Goal: Task Accomplishment & Management: Manage account settings

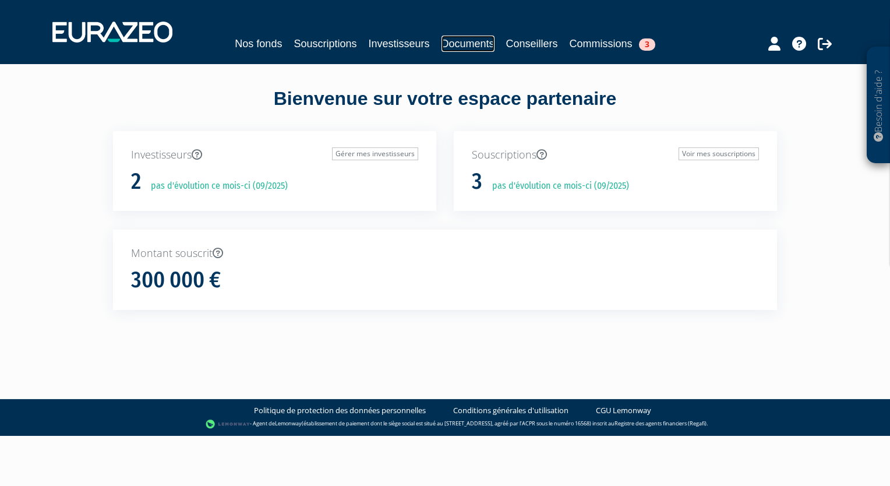
click at [457, 46] on link "Documents" at bounding box center [467, 44] width 53 height 16
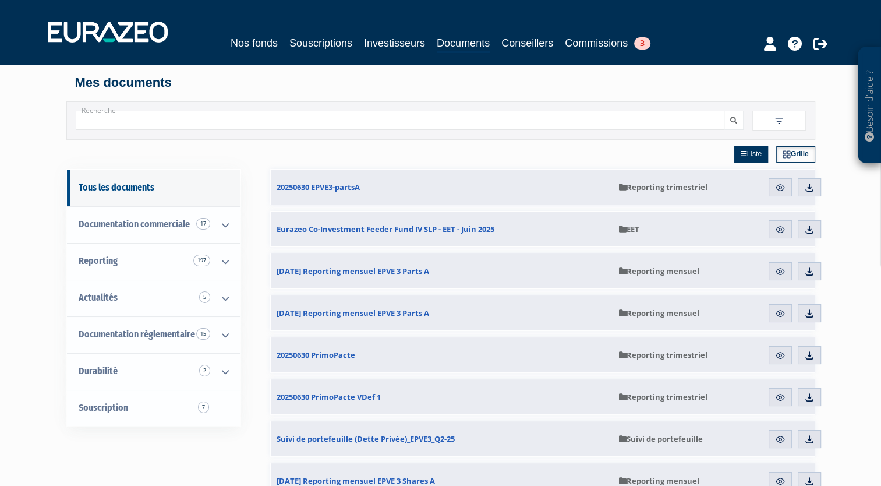
click at [305, 127] on input "Recherche" at bounding box center [400, 120] width 649 height 19
click at [724, 111] on button "submit" at bounding box center [734, 120] width 20 height 19
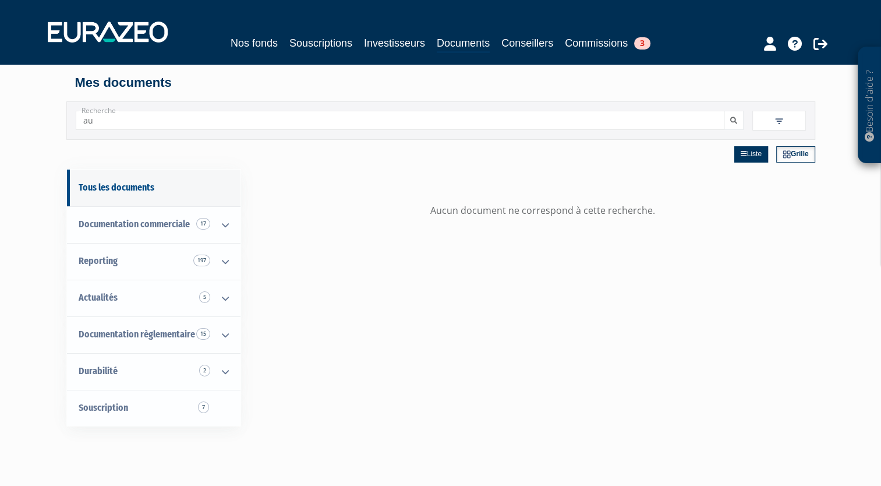
type input "a"
click at [623, 47] on link "Commissions 3" at bounding box center [608, 43] width 86 height 16
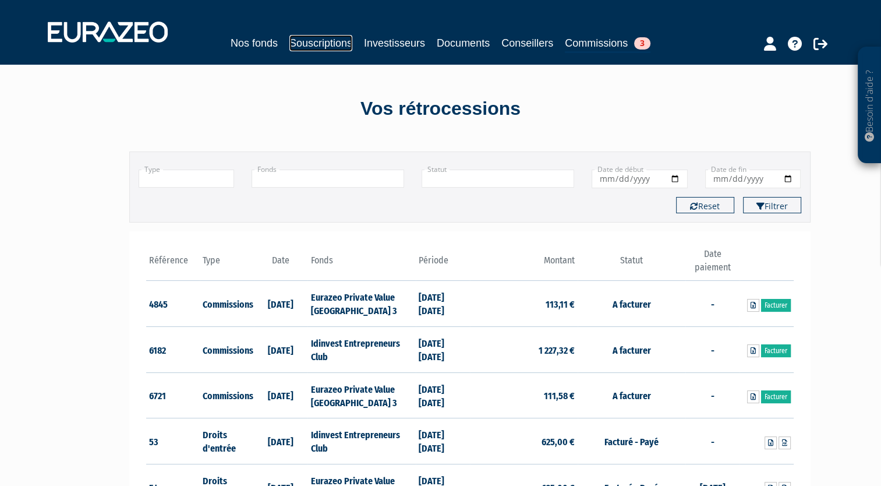
click at [318, 46] on link "Souscriptions" at bounding box center [320, 43] width 63 height 16
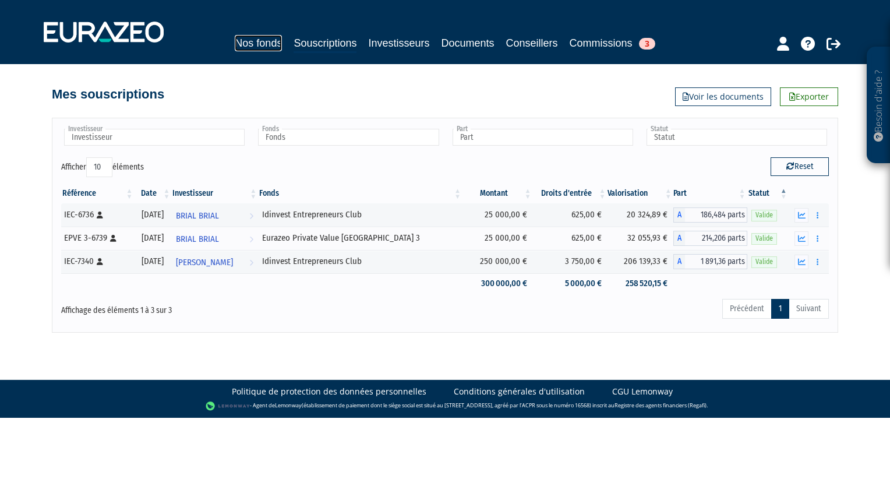
click at [260, 44] on link "Nos fonds" at bounding box center [258, 43] width 47 height 16
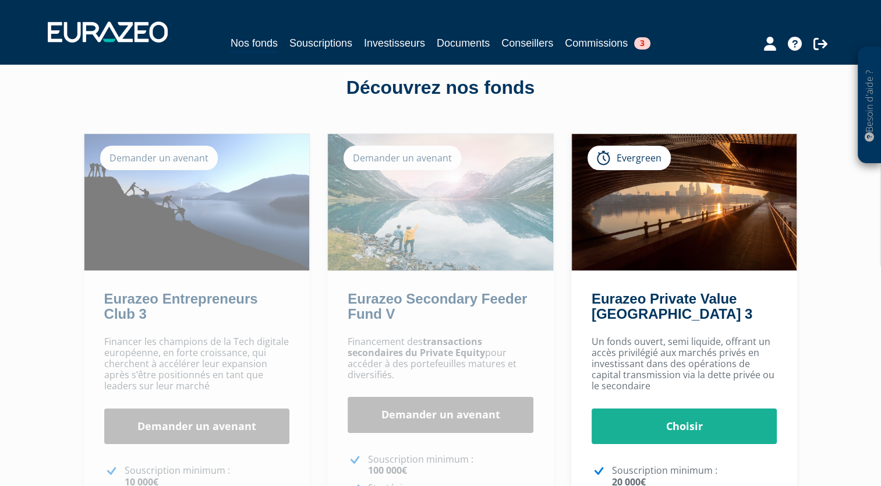
scroll to position [22, 0]
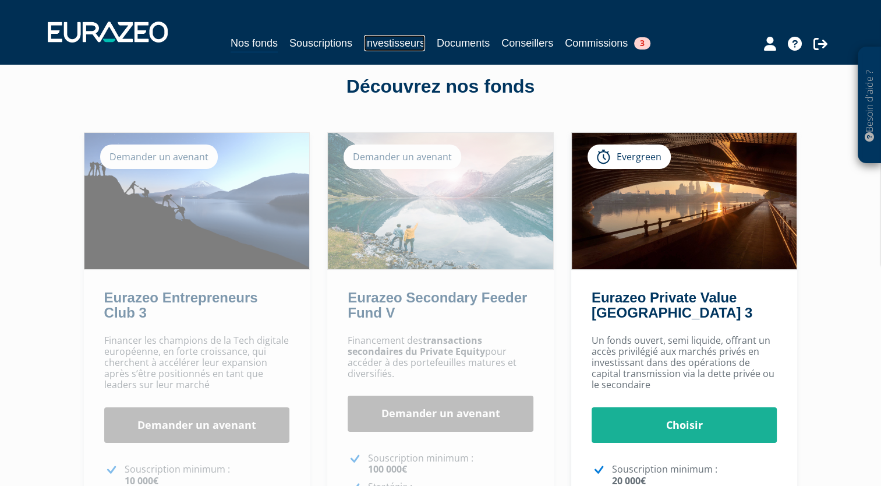
click at [398, 50] on link "Investisseurs" at bounding box center [394, 43] width 61 height 16
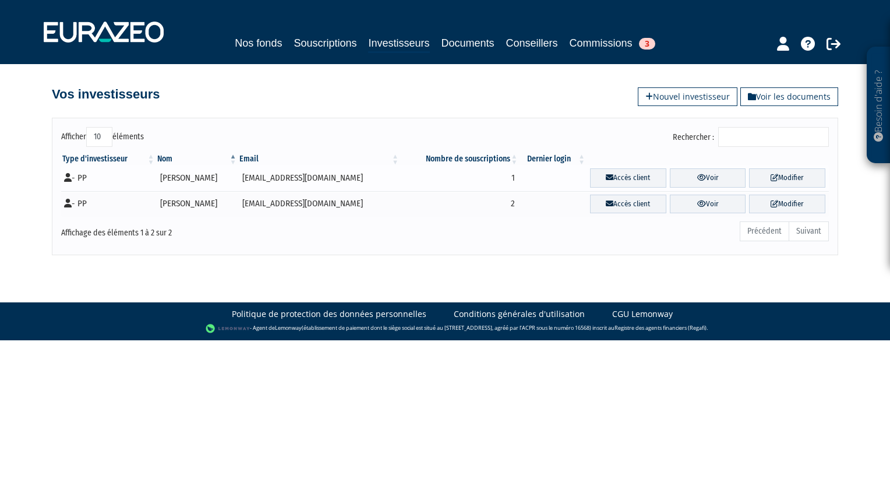
click at [192, 181] on td "[PERSON_NAME]" at bounding box center [197, 178] width 82 height 26
click at [697, 178] on icon at bounding box center [701, 178] width 9 height 8
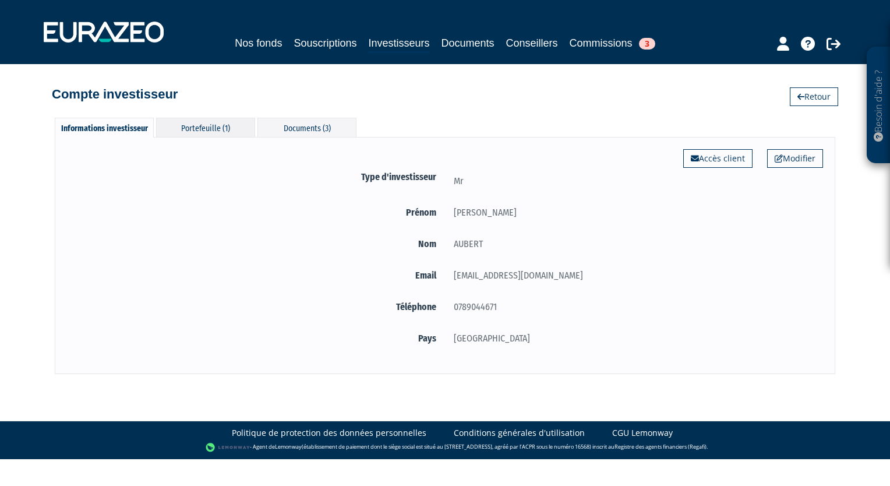
click at [206, 130] on div "Portefeuille (1)" at bounding box center [205, 127] width 99 height 19
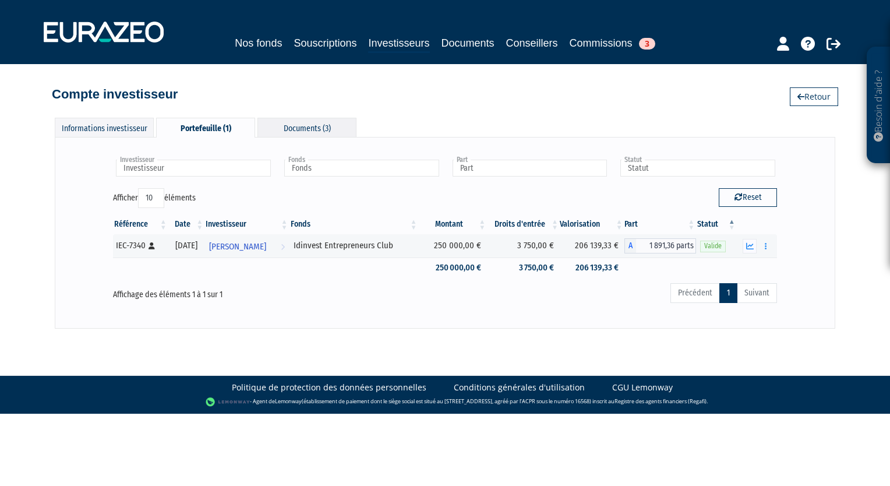
click at [310, 131] on div "Documents (3)" at bounding box center [306, 127] width 99 height 19
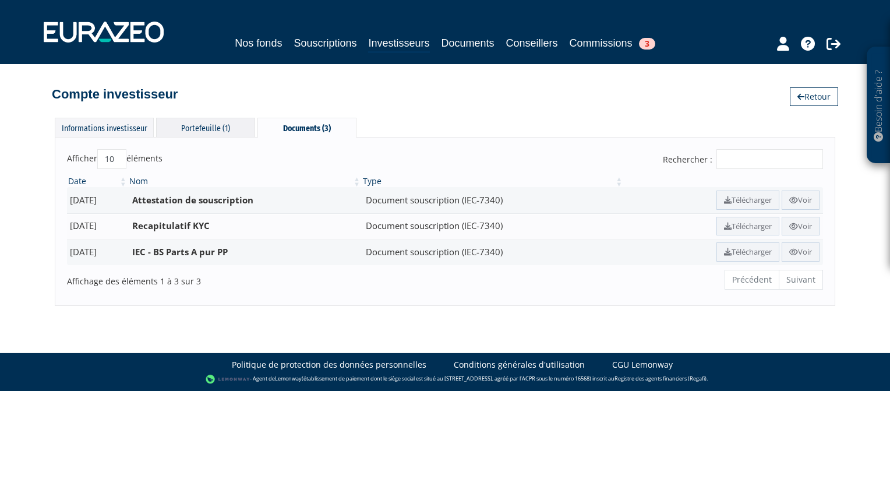
click at [220, 122] on div "Portefeuille (1)" at bounding box center [205, 127] width 99 height 19
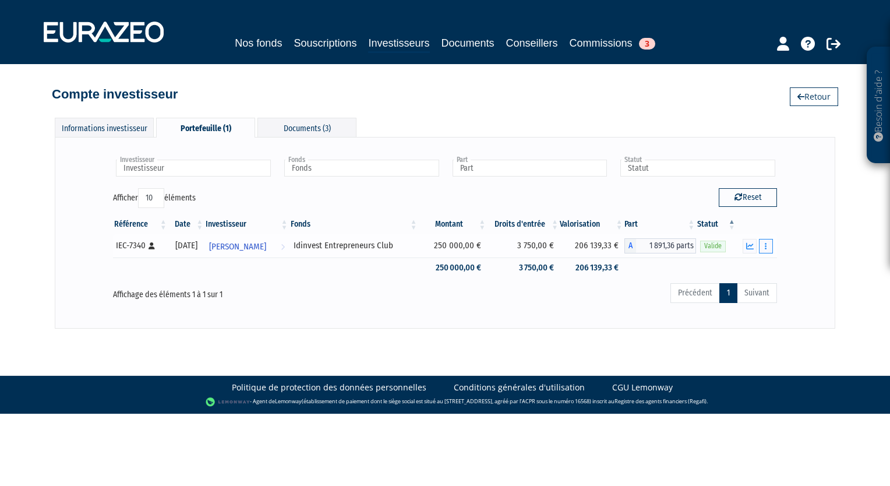
click at [766, 252] on button "button" at bounding box center [766, 246] width 14 height 15
click at [748, 267] on link "Documents" at bounding box center [740, 266] width 58 height 19
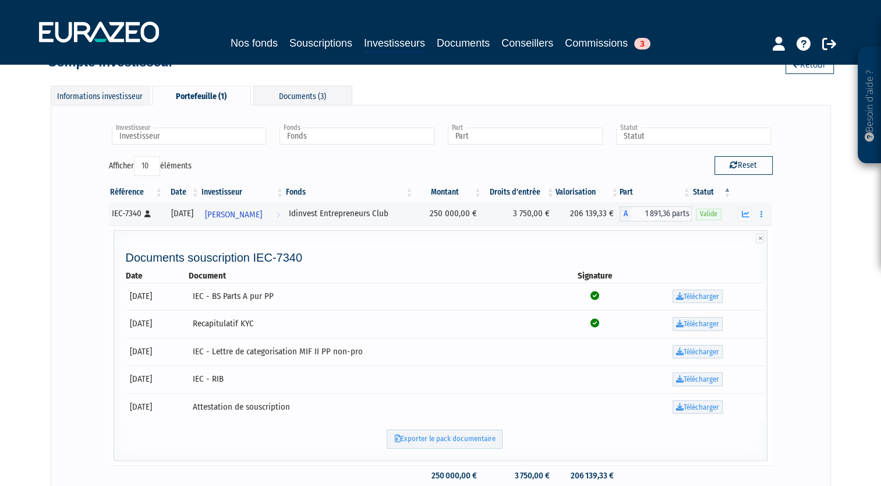
scroll to position [33, 0]
click at [759, 238] on icon at bounding box center [760, 237] width 8 height 9
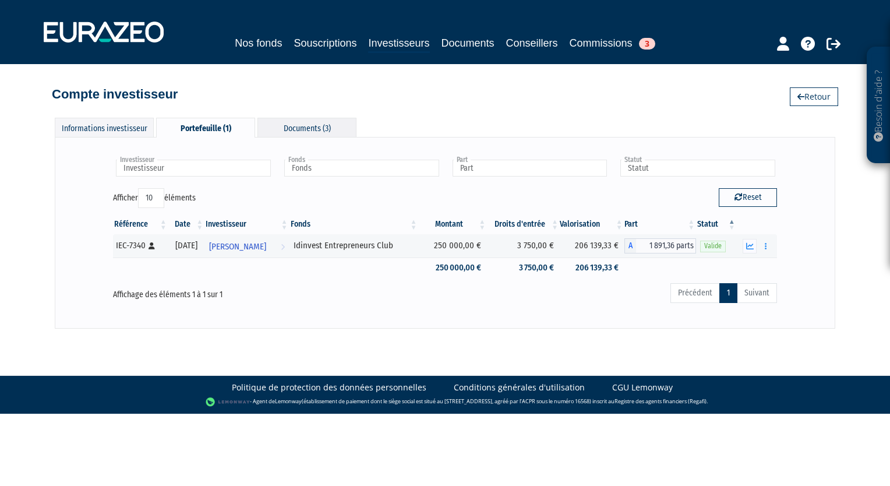
click at [325, 129] on div "Documents (3)" at bounding box center [306, 127] width 99 height 19
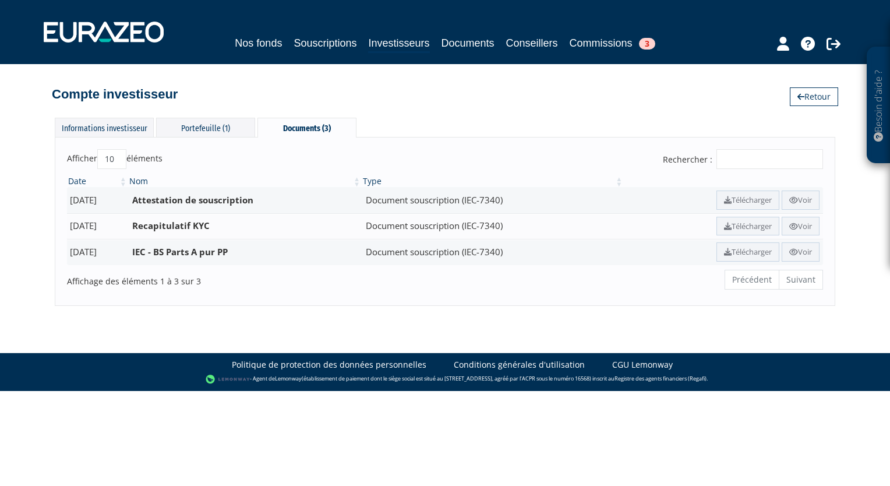
click at [793, 281] on ul "Précédent Suivant" at bounding box center [773, 280] width 98 height 20
click at [795, 280] on ul "Précédent Suivant" at bounding box center [773, 280] width 98 height 20
click at [794, 278] on ul "Précédent Suivant" at bounding box center [773, 280] width 98 height 20
click at [104, 132] on div "Informations investisseur" at bounding box center [104, 127] width 99 height 19
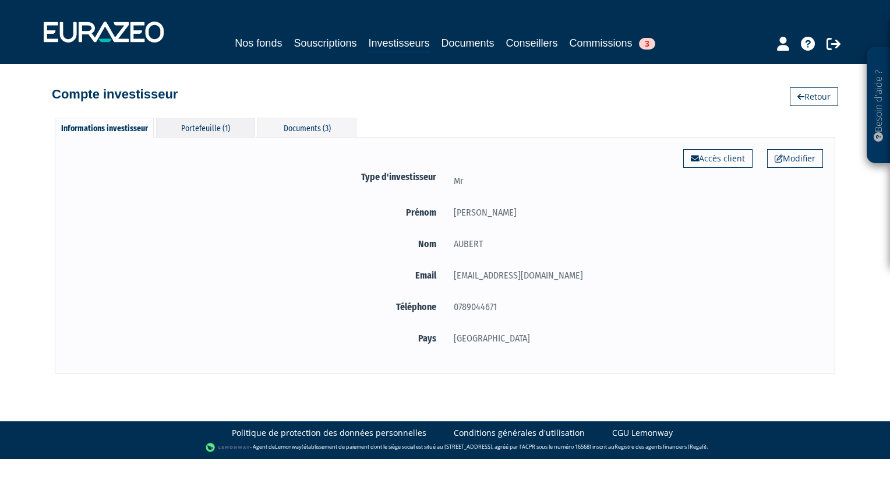
click at [194, 128] on div "Portefeuille (1)" at bounding box center [205, 127] width 99 height 19
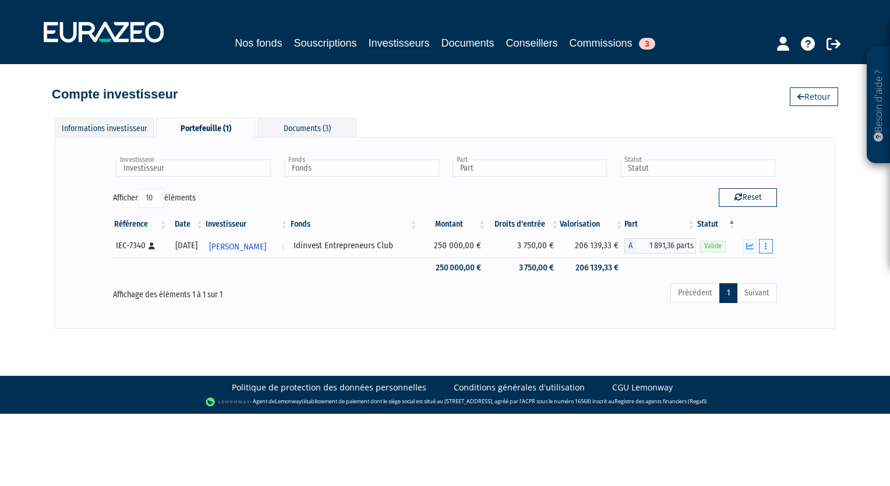
click at [762, 244] on button "button" at bounding box center [766, 246] width 14 height 15
click at [748, 242] on icon "button" at bounding box center [750, 246] width 8 height 8
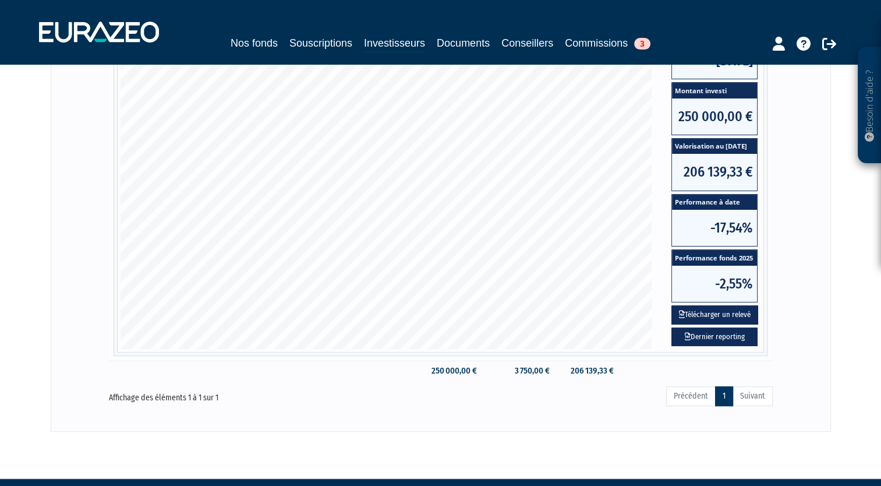
scroll to position [259, 0]
click at [696, 398] on ul "Précédent 1 Suivant" at bounding box center [719, 396] width 107 height 20
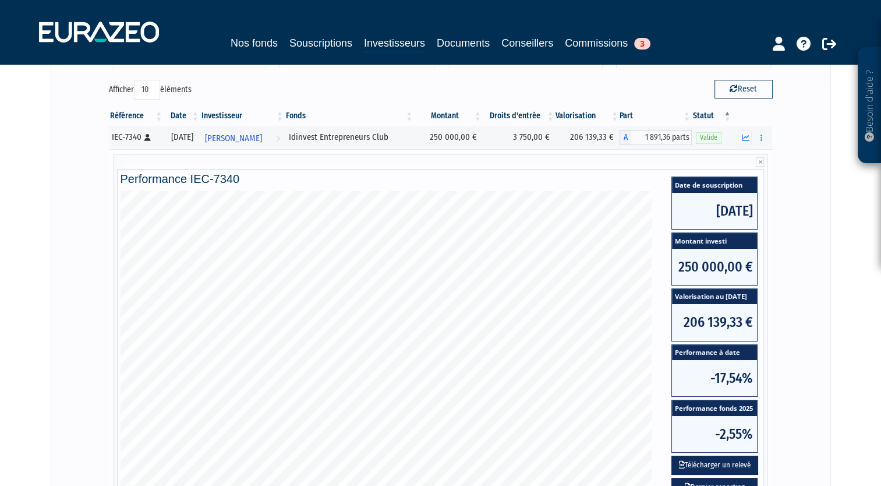
scroll to position [107, 0]
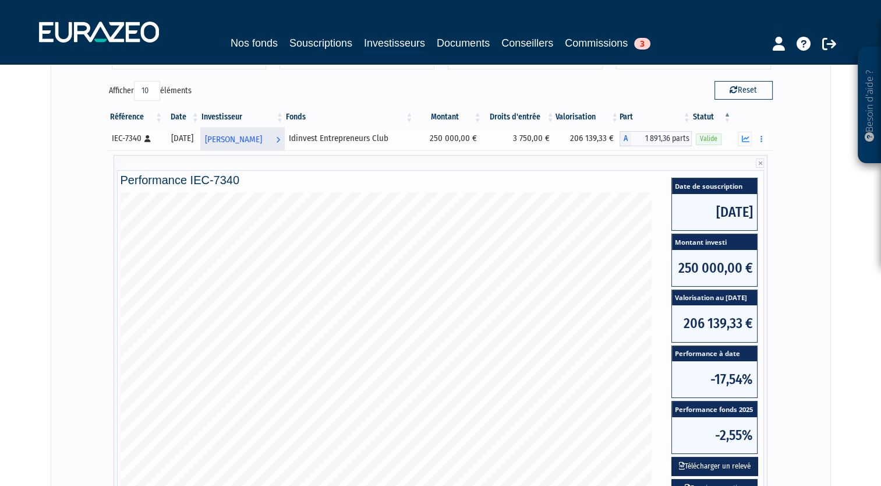
click at [262, 143] on span "[PERSON_NAME]" at bounding box center [233, 140] width 57 height 22
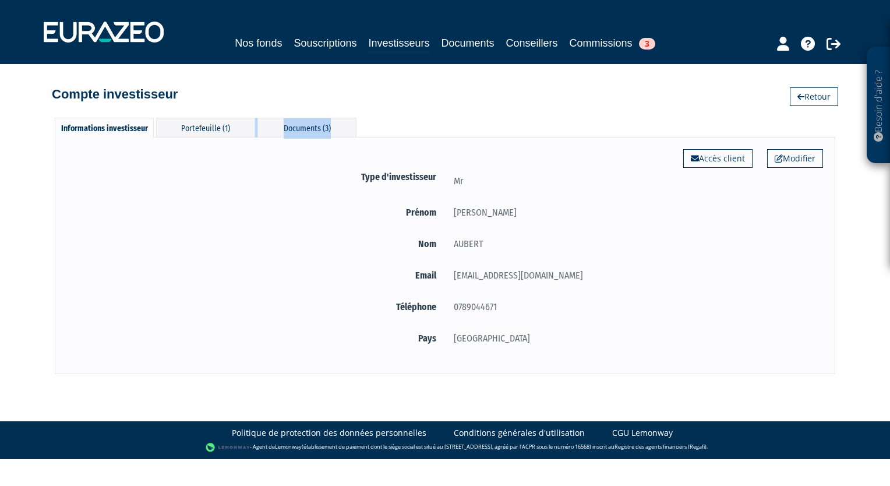
drag, startPoint x: 228, startPoint y: 120, endPoint x: 306, endPoint y: 141, distance: 80.8
click at [306, 141] on div "Informations investisseur Portefeuille (1) Documents (3) Modifier Accès client …" at bounding box center [445, 246] width 780 height 256
click at [362, 120] on div "Informations investisseur Portefeuille (1) Documents (3) Modifier Accès client …" at bounding box center [445, 246] width 780 height 256
click at [340, 121] on div "Documents (3)" at bounding box center [306, 127] width 99 height 19
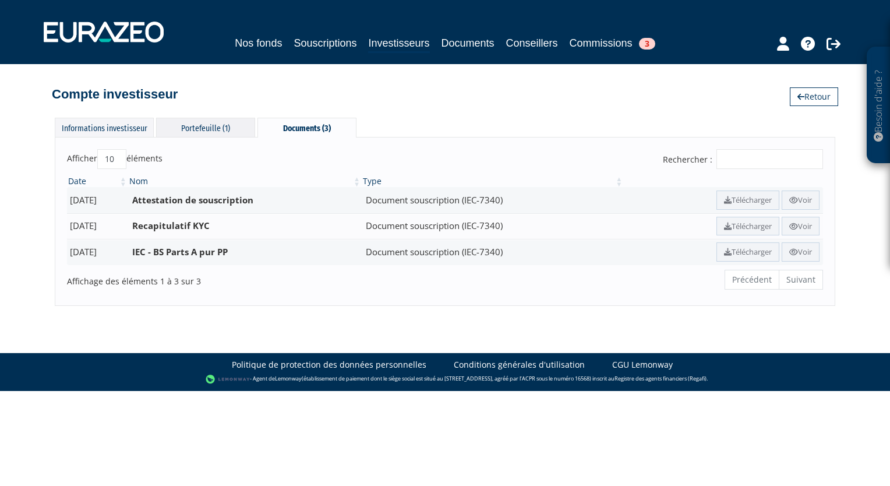
click at [194, 125] on div "Portefeuille (1)" at bounding box center [205, 127] width 99 height 19
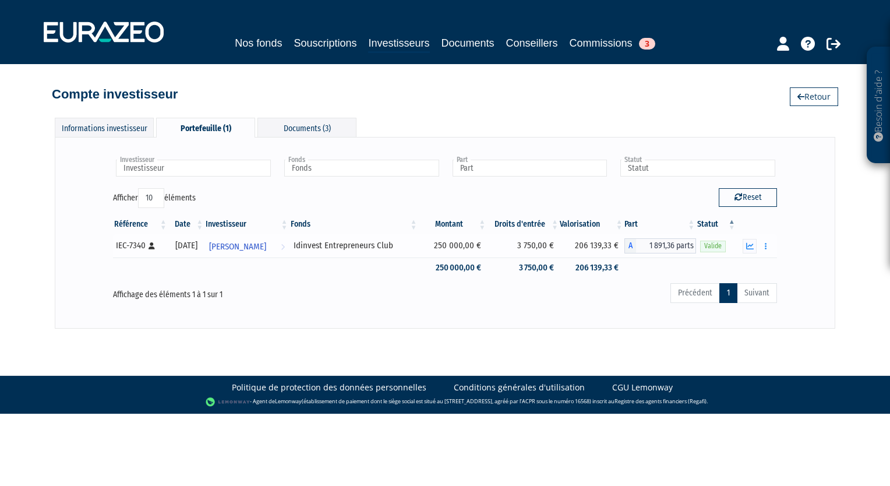
click at [641, 242] on span "1 891,36 parts" at bounding box center [666, 245] width 61 height 15
click at [750, 248] on icon "button" at bounding box center [750, 246] width 8 height 8
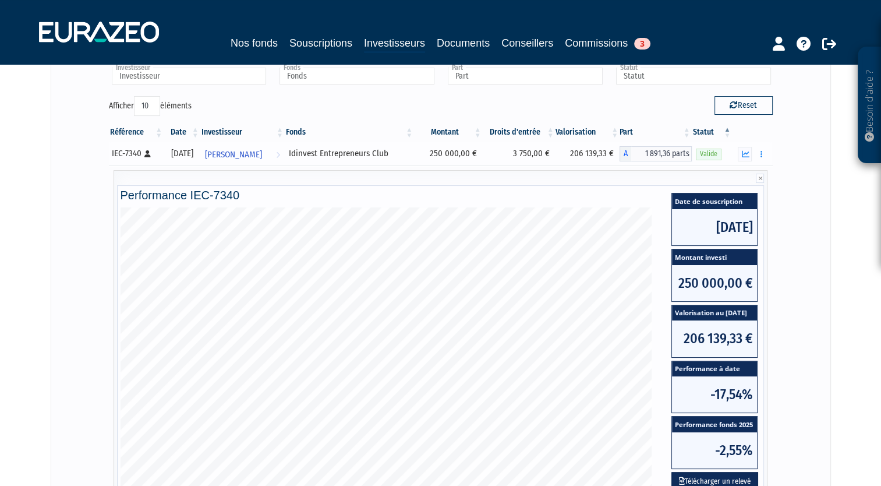
scroll to position [133, 0]
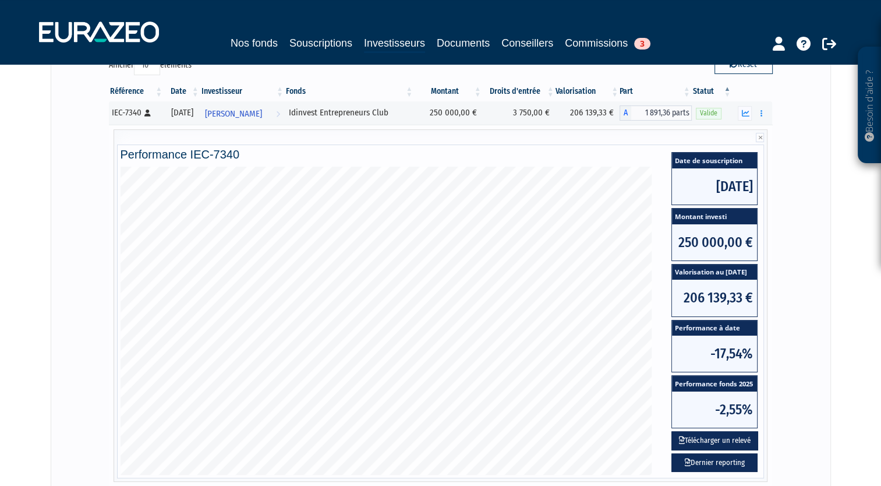
click at [698, 242] on span "250 000,00 €" at bounding box center [714, 242] width 85 height 36
click at [701, 458] on link "Dernier reporting" at bounding box center [714, 462] width 86 height 19
click at [733, 438] on button "Télécharger un relevé" at bounding box center [714, 440] width 87 height 19
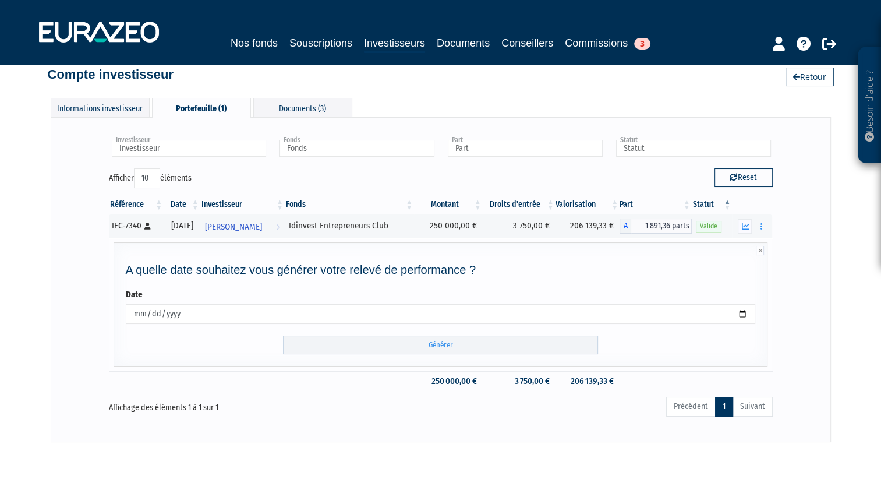
scroll to position [20, 0]
click at [327, 346] on input "Générer" at bounding box center [440, 344] width 315 height 19
click at [552, 366] on td "A quelle date souhaitez vous générer votre relevé de performance ? Date 2025-09…" at bounding box center [441, 303] width 664 height 133
drag, startPoint x: 615, startPoint y: 327, endPoint x: 703, endPoint y: 34, distance: 306.5
click at [703, 34] on div "Nos fonds Souscriptions Investisseurs Documents Conseillers Commissions 3" at bounding box center [440, 31] width 820 height 43
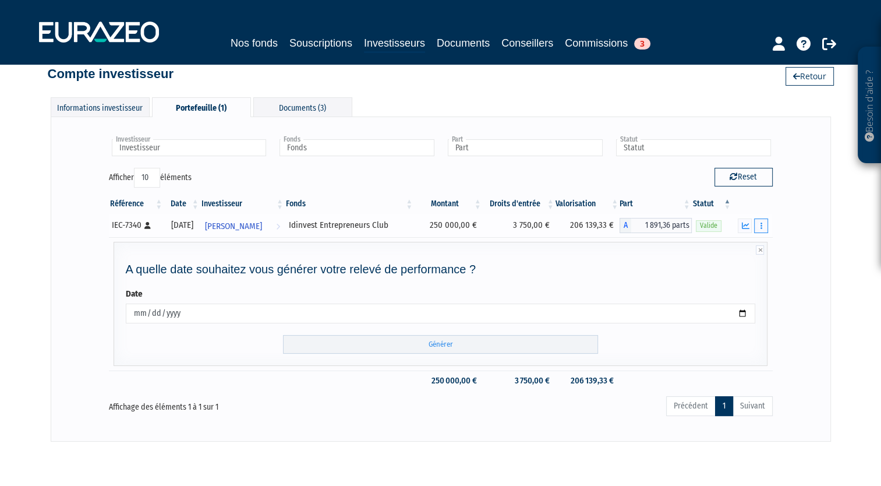
click at [759, 231] on button "button" at bounding box center [761, 225] width 14 height 15
click at [752, 228] on button "button" at bounding box center [745, 225] width 14 height 15
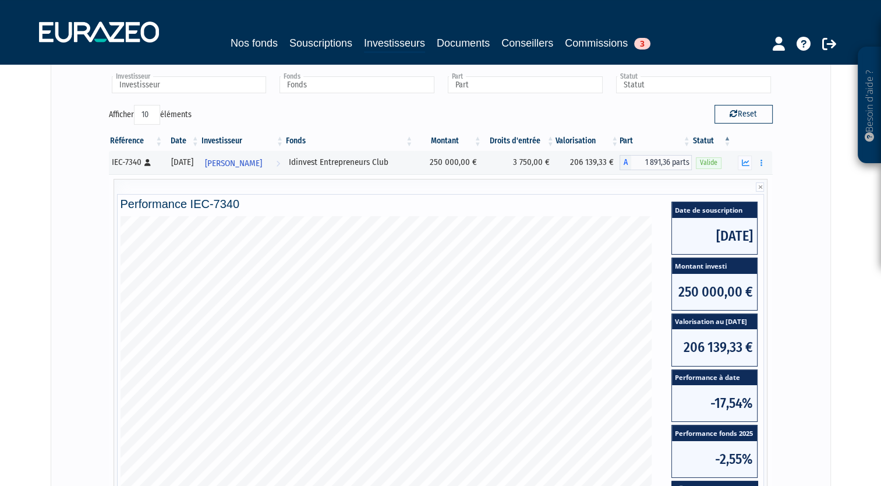
scroll to position [83, 0]
click at [760, 190] on icon at bounding box center [760, 187] width 8 height 9
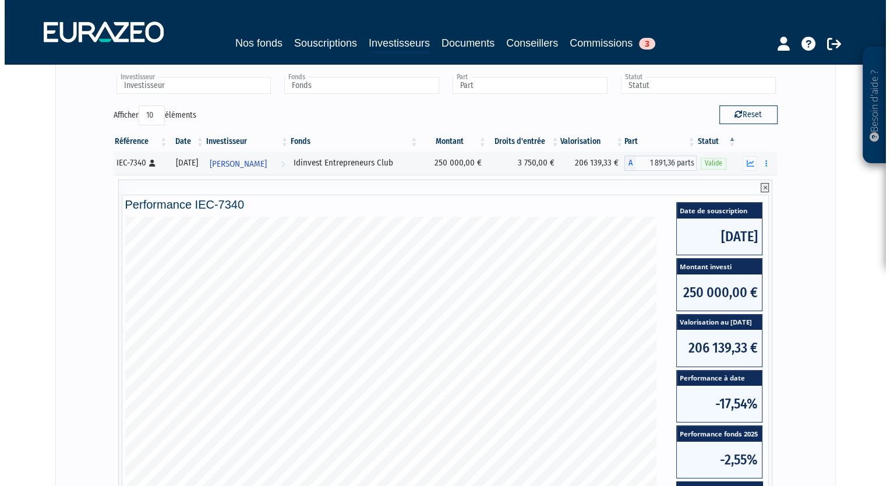
scroll to position [0, 0]
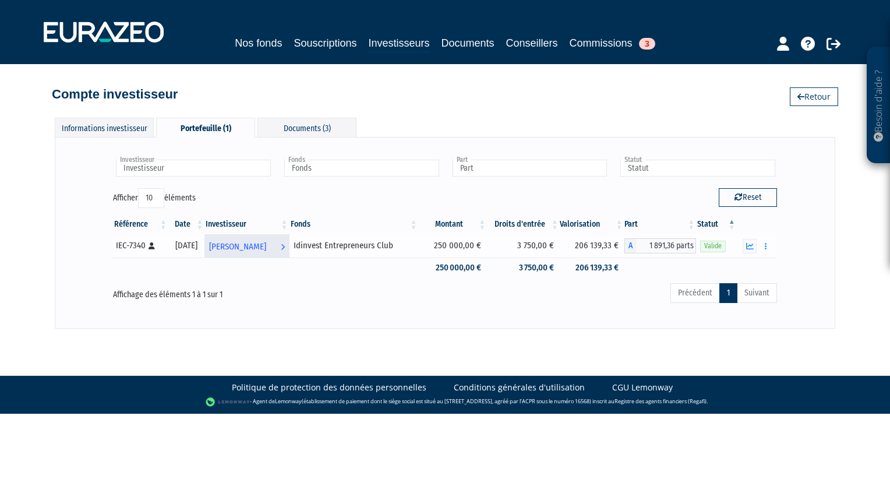
click at [289, 246] on link "Nicolas AUBERT Voir l'investisseur" at bounding box center [246, 245] width 84 height 23
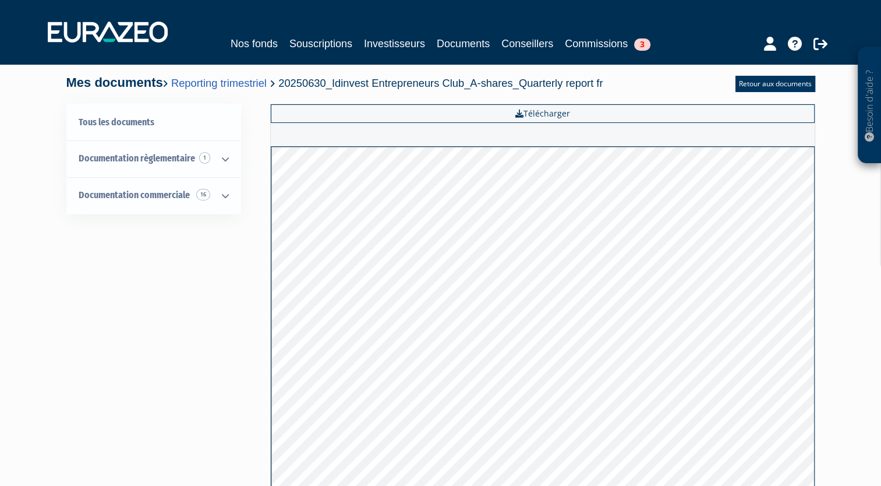
scroll to position [1, 0]
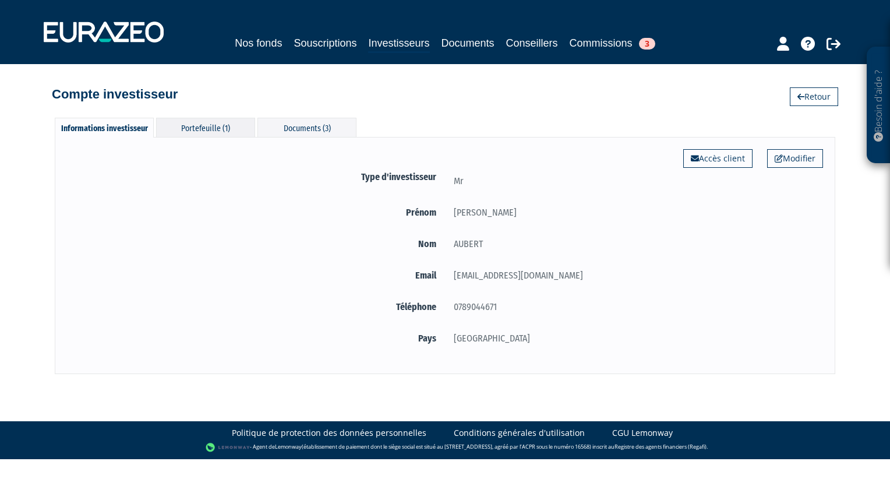
click at [205, 133] on div "Portefeuille (1)" at bounding box center [205, 127] width 99 height 19
